Goal: Transaction & Acquisition: Obtain resource

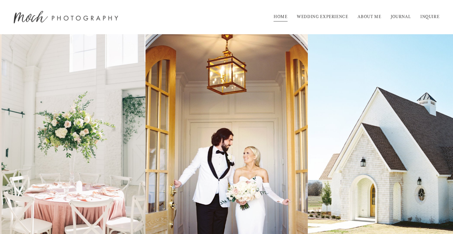
click at [341, 18] on link "WEDDING EXPERIENCE" at bounding box center [322, 17] width 51 height 10
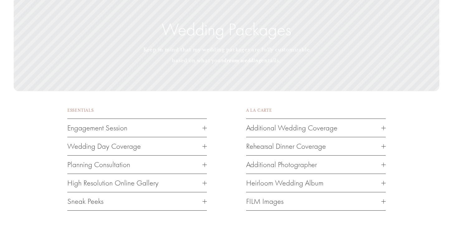
scroll to position [798, 0]
click at [205, 145] on div at bounding box center [205, 147] width 4 height 4
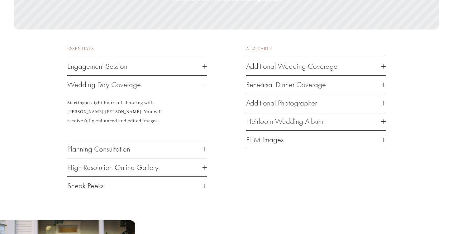
scroll to position [859, 0]
click at [172, 62] on span "Engagement Session" at bounding box center [134, 66] width 135 height 9
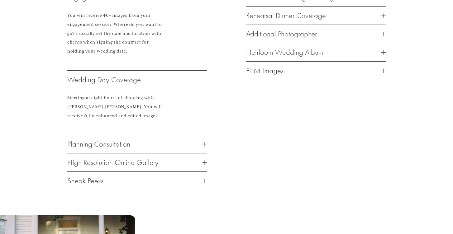
scroll to position [931, 0]
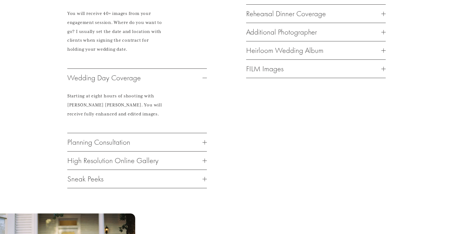
click at [165, 138] on span "Planning Consultation" at bounding box center [134, 142] width 135 height 9
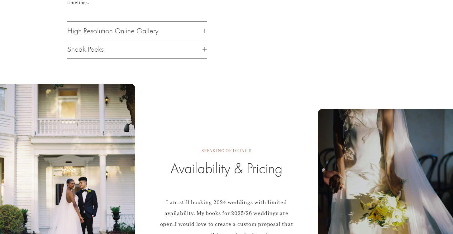
scroll to position [1029, 0]
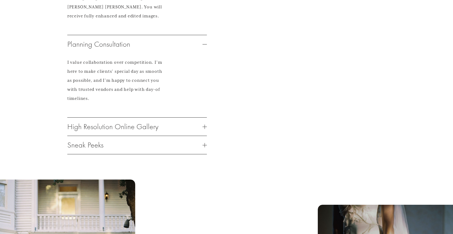
click at [206, 125] on div at bounding box center [205, 127] width 4 height 4
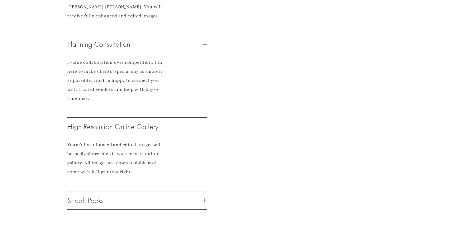
click at [161, 196] on span "Sneak Peeks" at bounding box center [134, 200] width 135 height 9
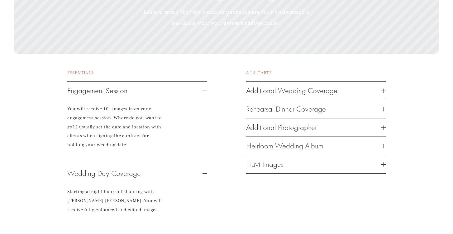
scroll to position [835, 0]
click at [311, 86] on span "Additional Wedding Coverage" at bounding box center [313, 90] width 135 height 9
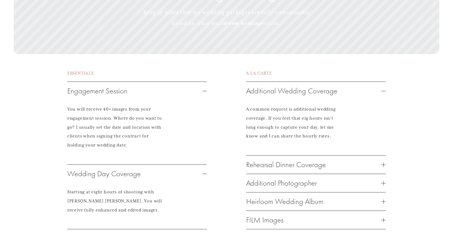
click at [311, 86] on span "Additional Wedding Coverage" at bounding box center [313, 90] width 135 height 9
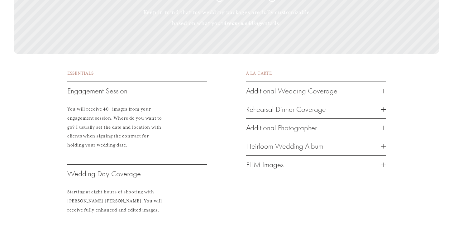
click at [310, 160] on span "FILM Images" at bounding box center [313, 164] width 135 height 9
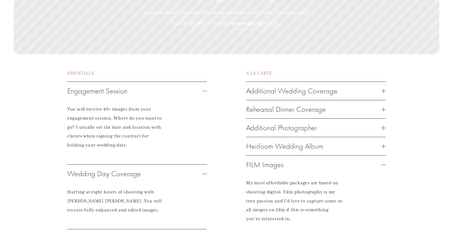
click at [310, 160] on span "FILM Images" at bounding box center [313, 164] width 135 height 9
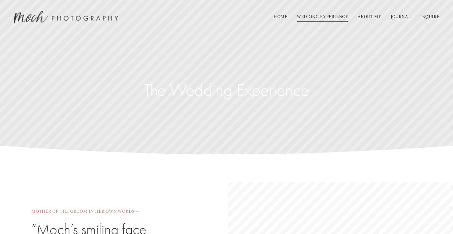
scroll to position [0, 0]
click at [421, 17] on link "INQUIRE" at bounding box center [430, 17] width 19 height 10
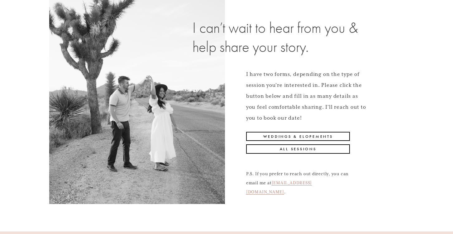
scroll to position [57, 0]
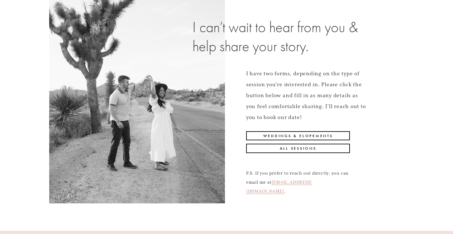
click at [319, 135] on link "Weddings & Elopements" at bounding box center [298, 135] width 104 height 9
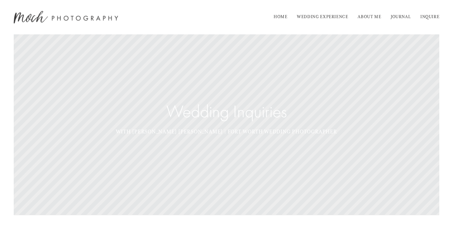
click at [330, 14] on link "WEDDING EXPERIENCE" at bounding box center [322, 17] width 51 height 10
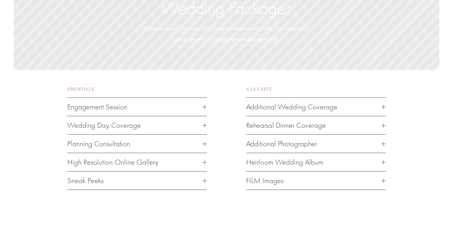
scroll to position [830, 0]
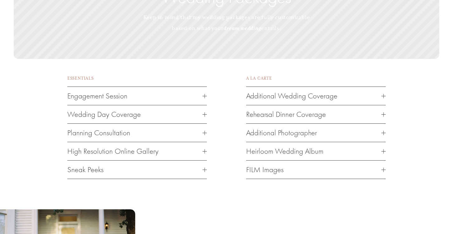
click at [116, 87] on button "Engagement Session" at bounding box center [137, 96] width 140 height 18
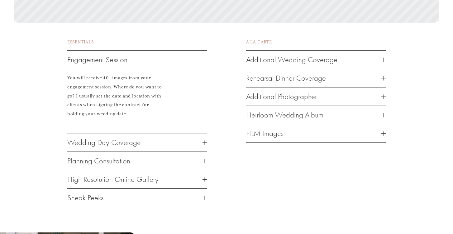
scroll to position [865, 0]
click at [158, 133] on button "Wedding Day Coverage" at bounding box center [137, 142] width 140 height 18
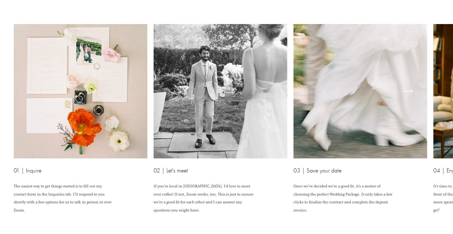
scroll to position [1573, 0]
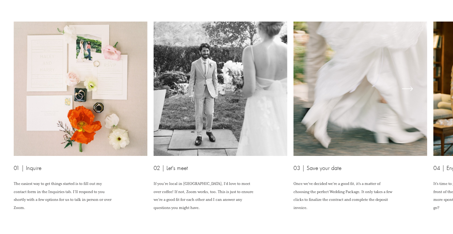
click at [411, 83] on icon "\a \a \a Next\a \a" at bounding box center [407, 88] width 11 height 11
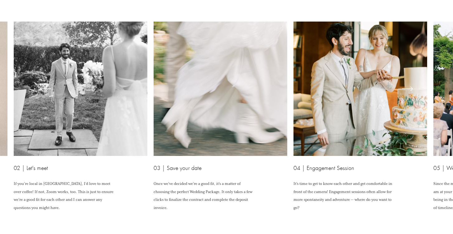
click at [411, 83] on icon "\a \a \a Next\a \a" at bounding box center [407, 88] width 11 height 11
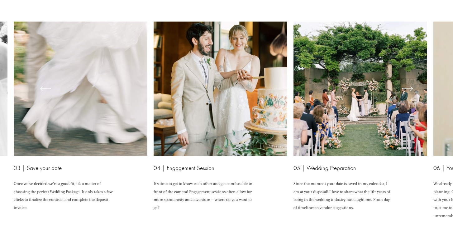
click at [411, 83] on icon "\a \a \a Next\a \a" at bounding box center [407, 88] width 11 height 11
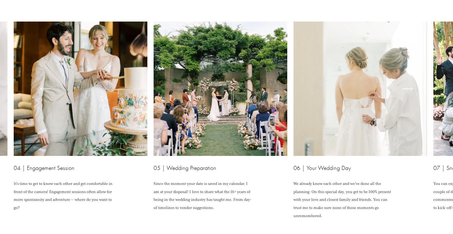
click at [411, 83] on icon "\a \a \a Next\a \a" at bounding box center [407, 88] width 11 height 11
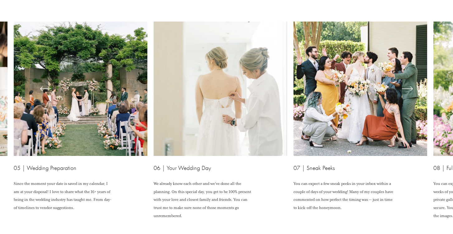
click at [411, 83] on icon "\a \a \a Next\a \a" at bounding box center [407, 88] width 11 height 11
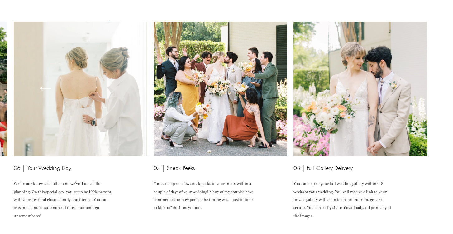
click at [411, 70] on ul "01 | Inquire The easiest way to get things started is to fill out my contact fo…" at bounding box center [227, 121] width 426 height 198
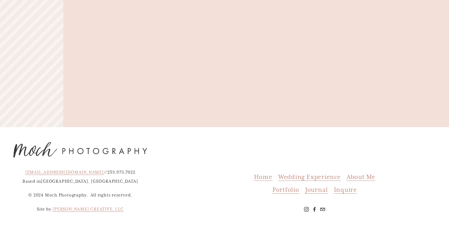
scroll to position [2570, 0]
click at [321, 191] on span "Journal" at bounding box center [316, 190] width 22 height 8
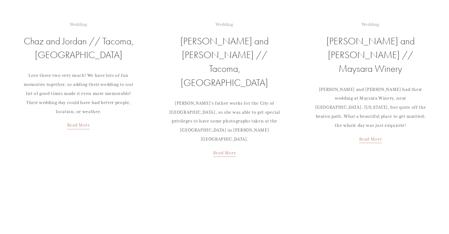
scroll to position [947, 0]
